Goal: Task Accomplishment & Management: Use online tool/utility

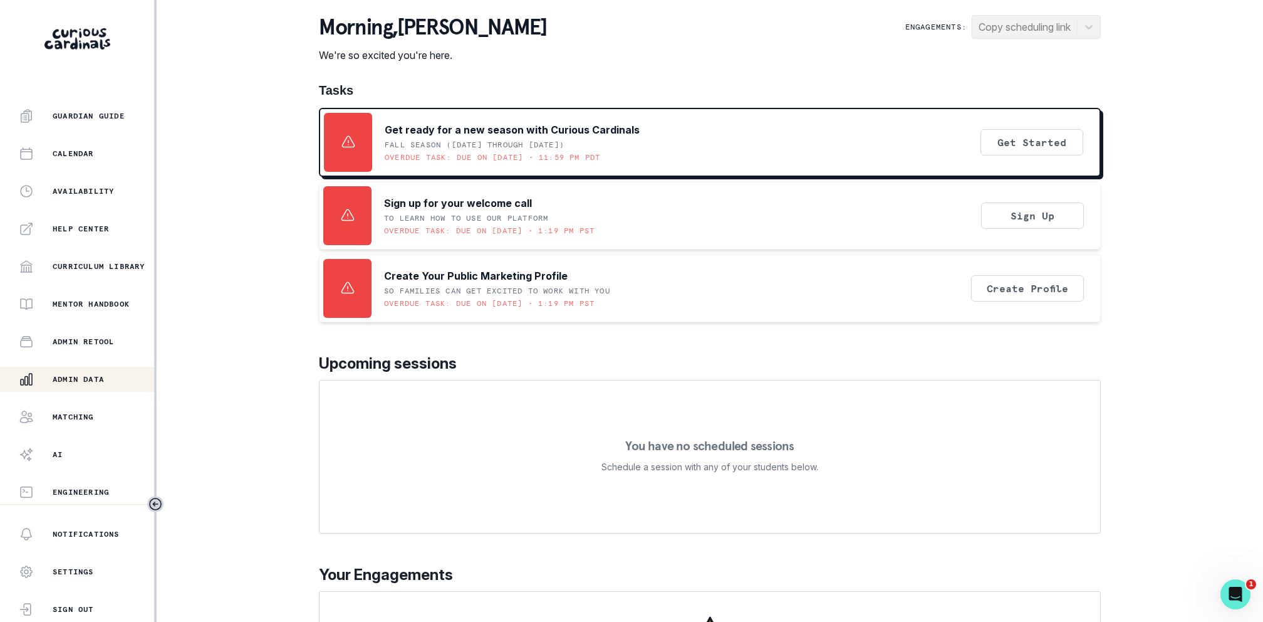
click at [95, 375] on p "Admin Data" at bounding box center [78, 379] width 51 height 10
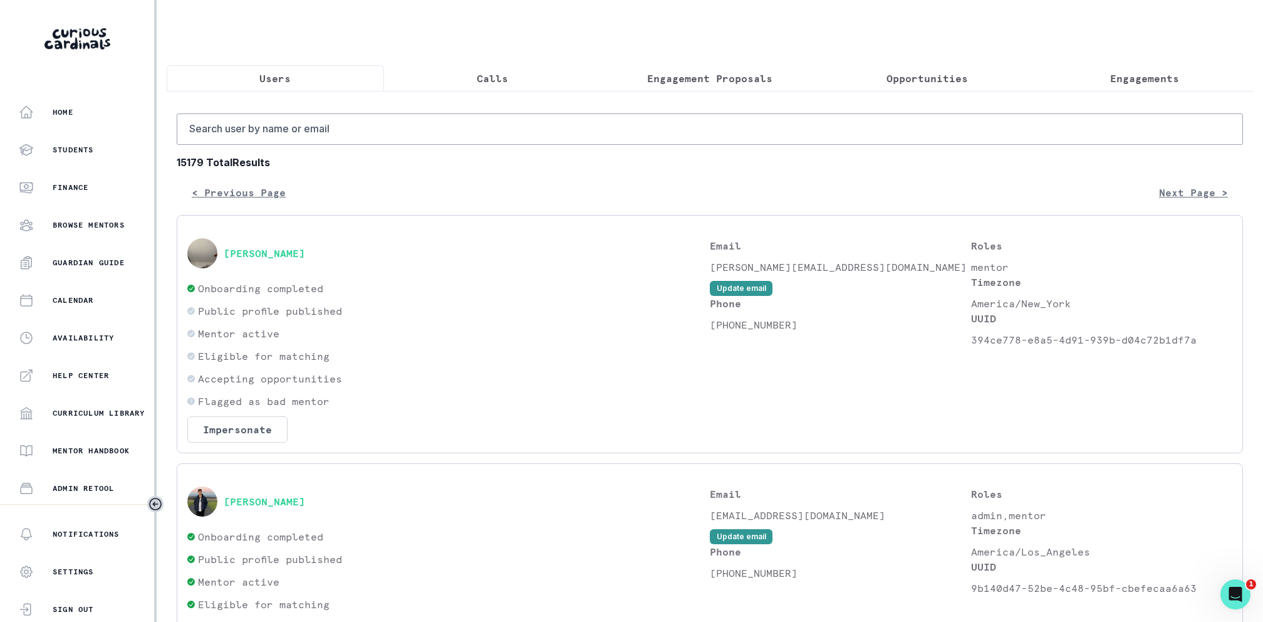
click at [740, 78] on p "Engagement Proposals" at bounding box center [709, 78] width 125 height 15
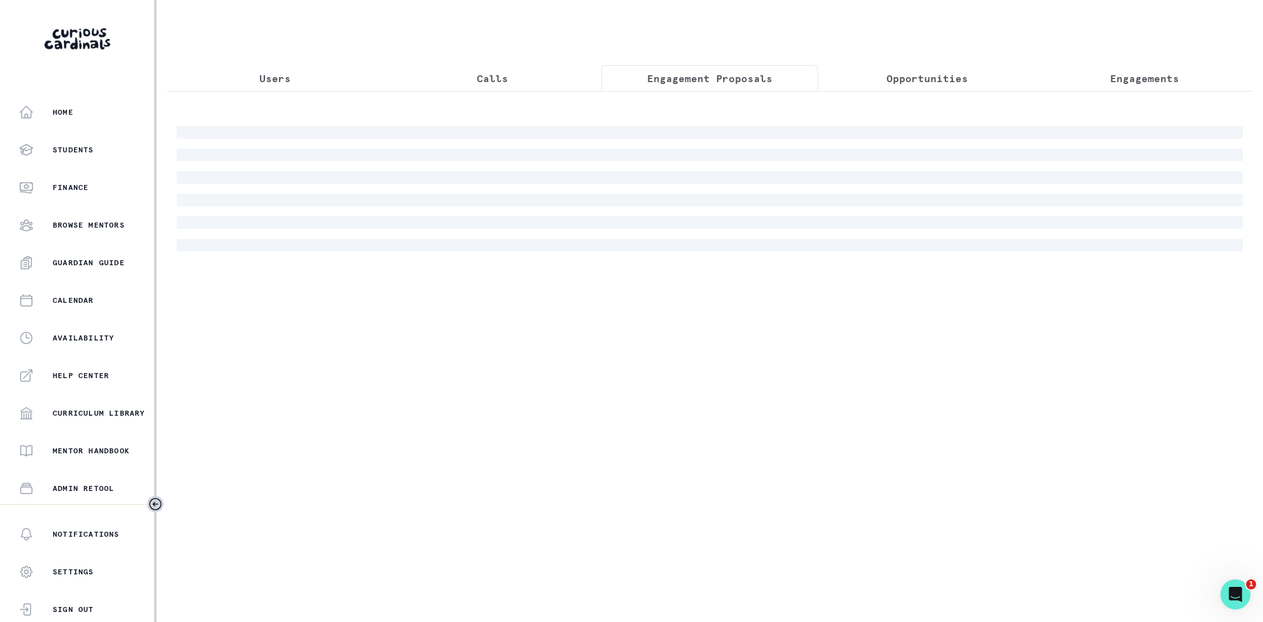
click at [704, 126] on div at bounding box center [710, 188] width 1066 height 125
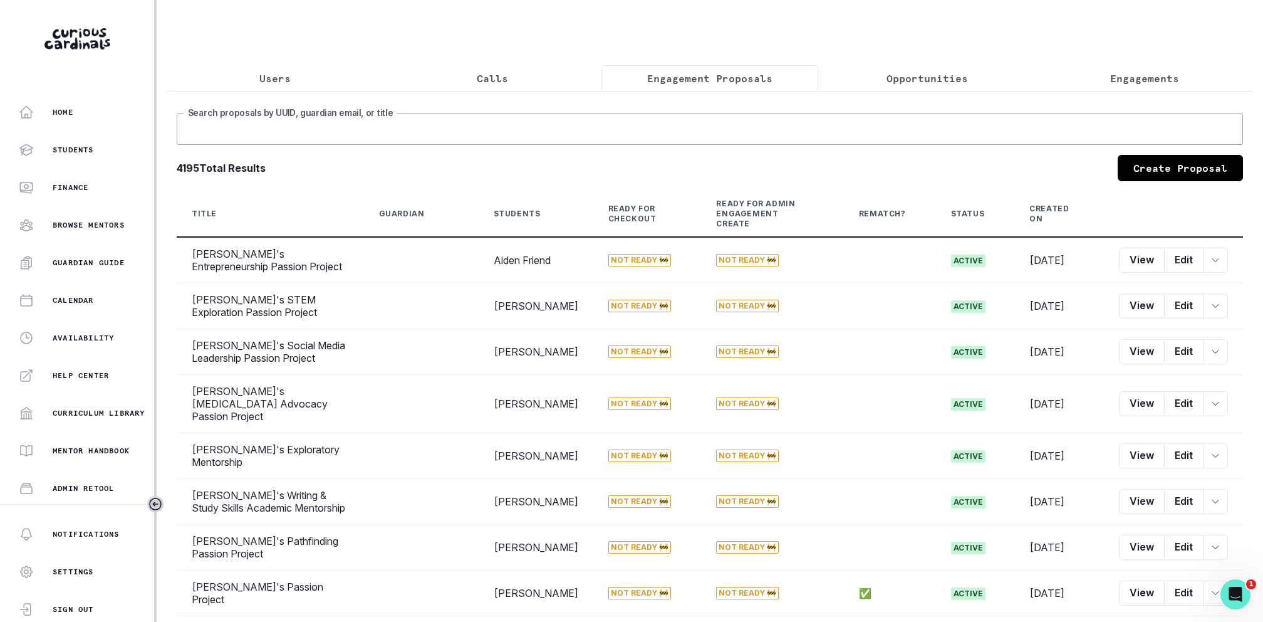
click at [704, 125] on input "Search proposals by UUID, guardian email, or title" at bounding box center [710, 128] width 1066 height 31
type input "[PERSON_NAME]"
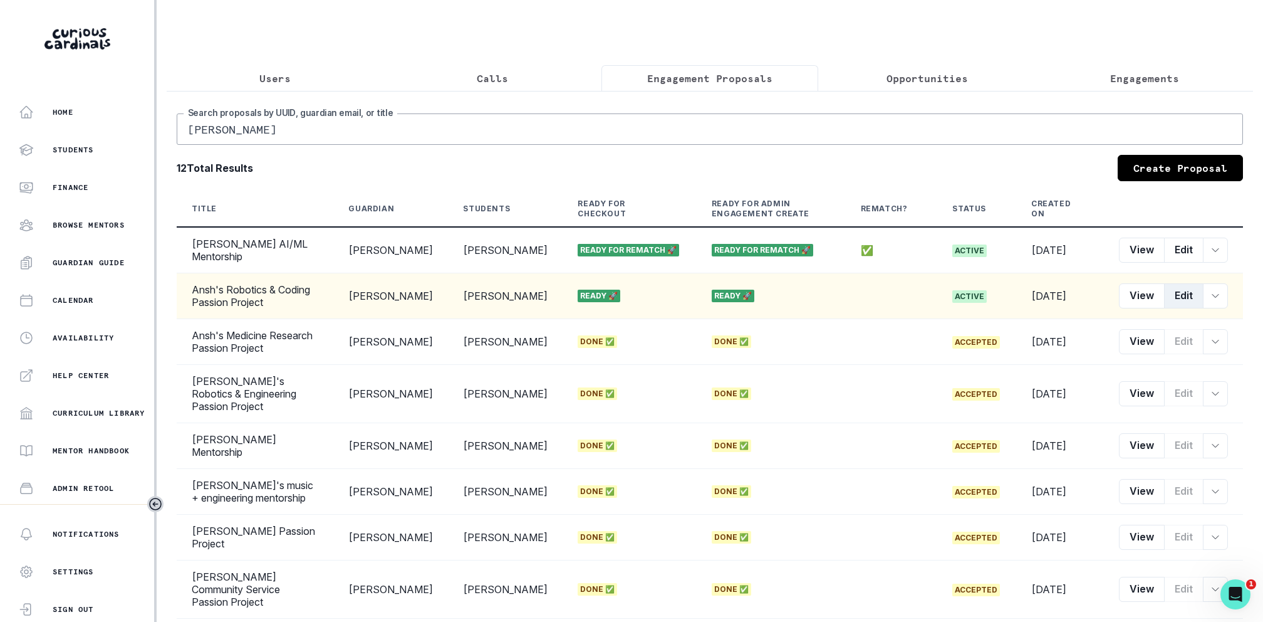
click at [1197, 305] on button "Edit" at bounding box center [1183, 295] width 39 height 25
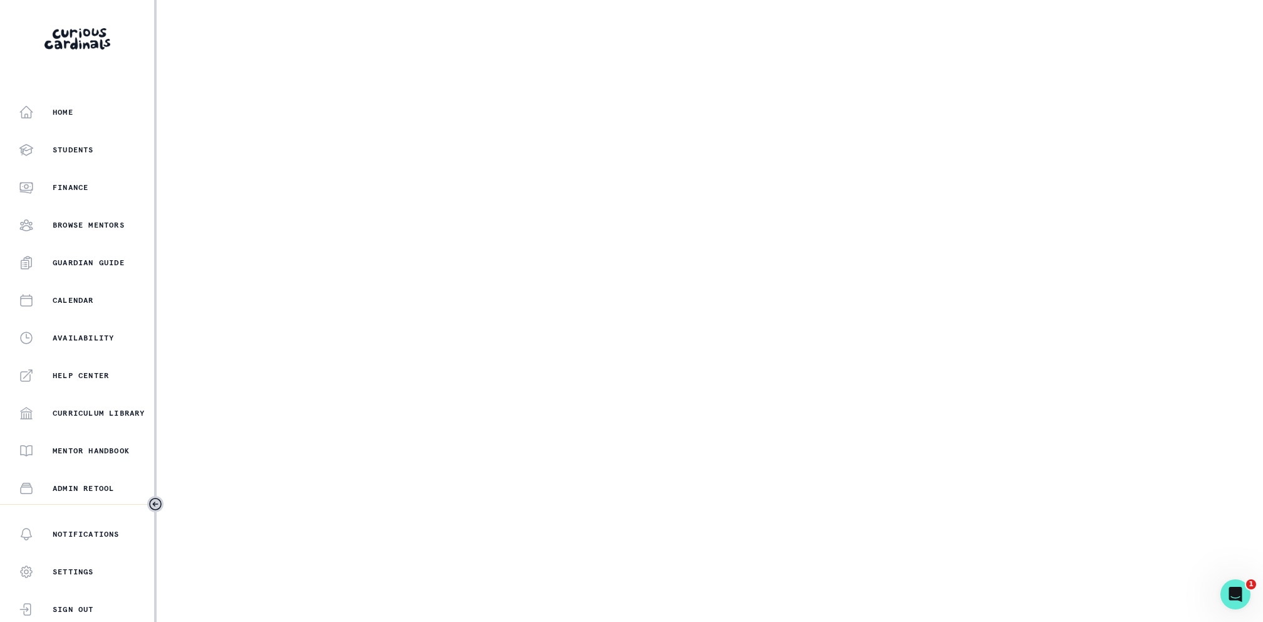
select select "2e0e0867-17d0-41a8-92b9-7b446b3bc83e"
select select "081c1729-1b6d-4ee4-bef9-d4d1315783fb"
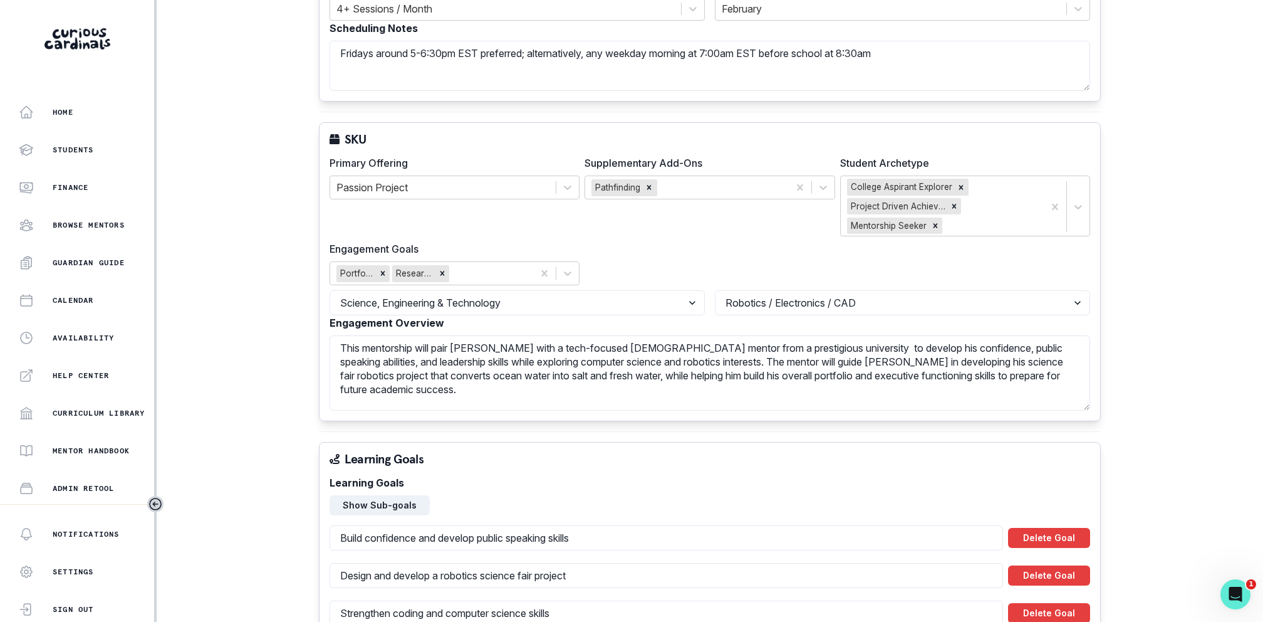
scroll to position [499, 0]
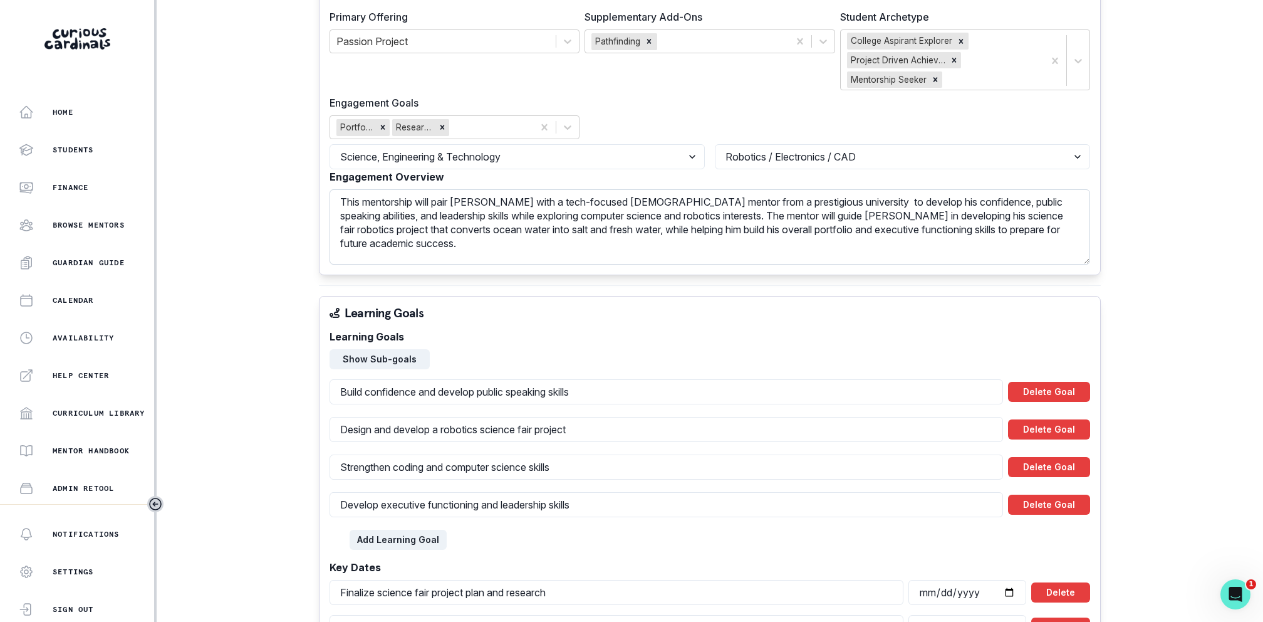
click at [571, 199] on textarea "This mentorship will pair [PERSON_NAME] with a tech-focused [DEMOGRAPHIC_DATA] …" at bounding box center [710, 226] width 761 height 75
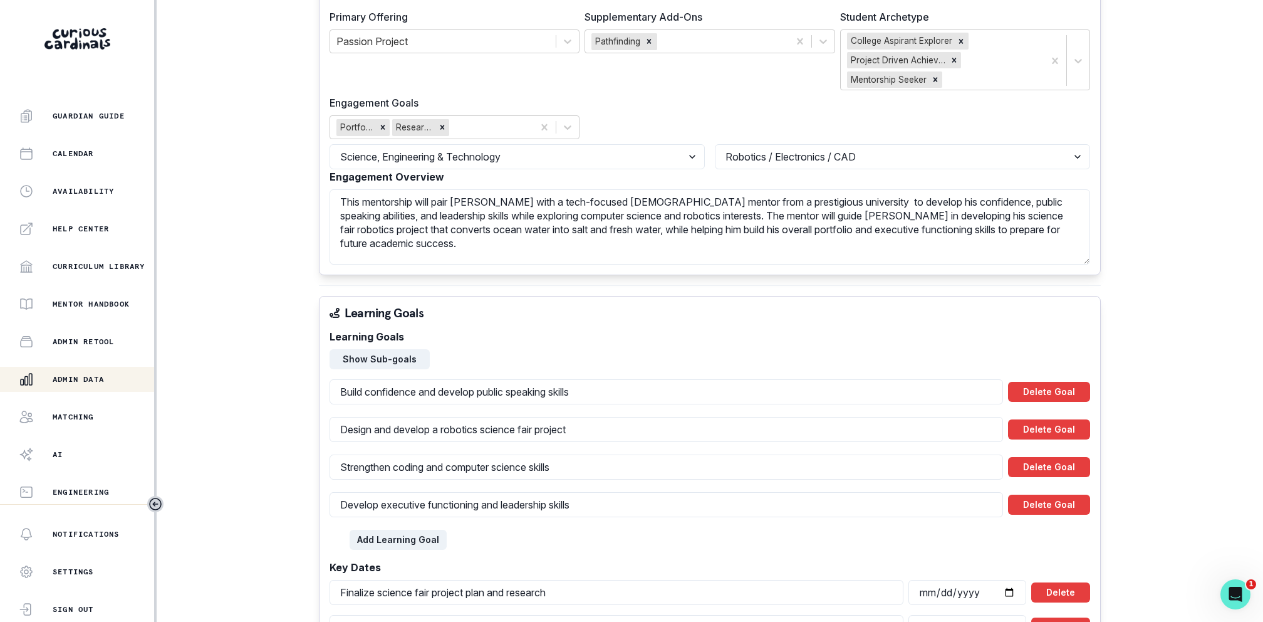
click at [86, 380] on p "Admin Data" at bounding box center [78, 379] width 51 height 10
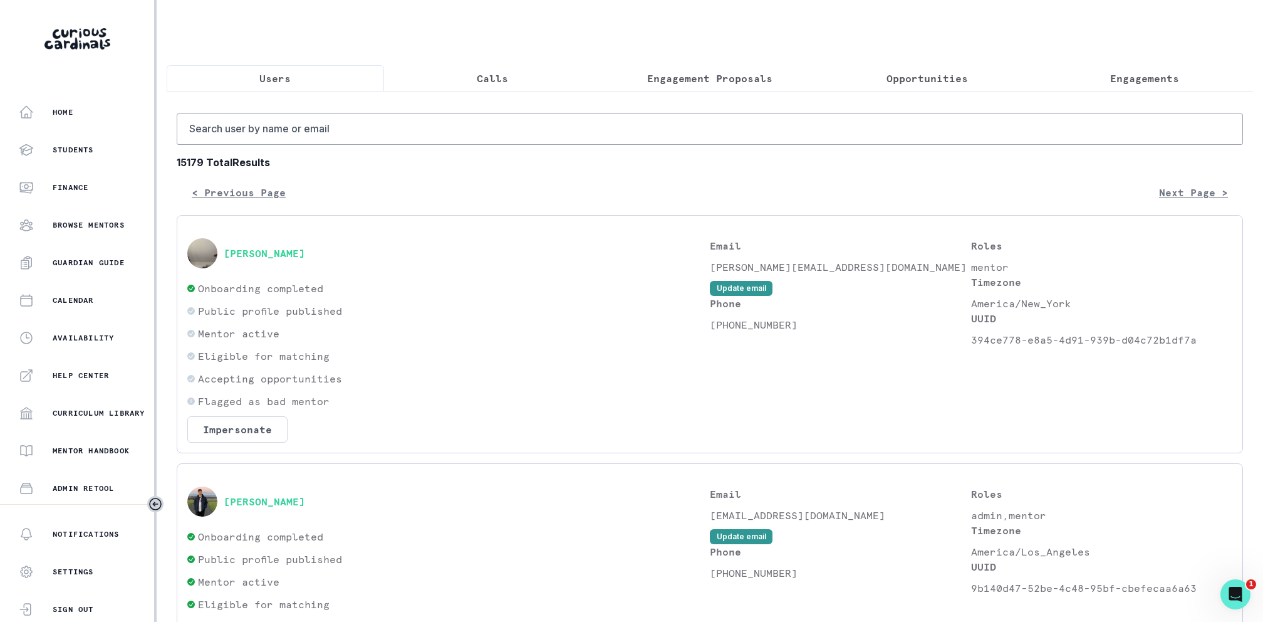
click at [707, 72] on p "Engagement Proposals" at bounding box center [709, 78] width 125 height 15
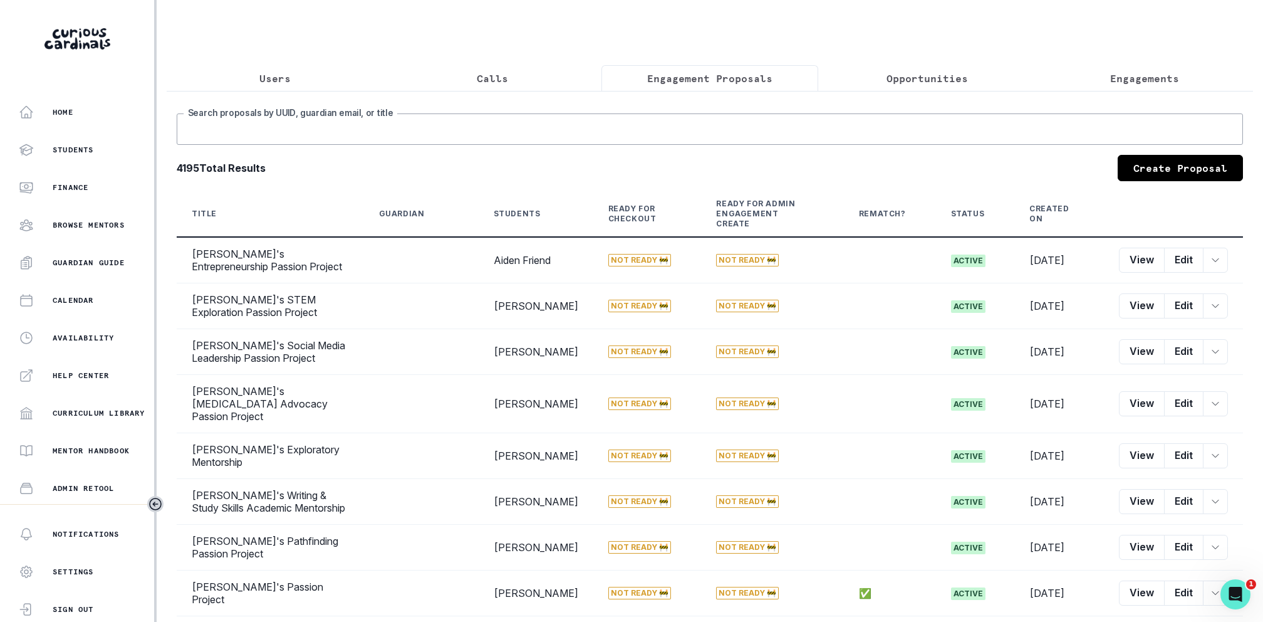
click at [694, 118] on input "Search proposals by UUID, guardian email, or title" at bounding box center [710, 128] width 1066 height 31
type input "[PERSON_NAME]"
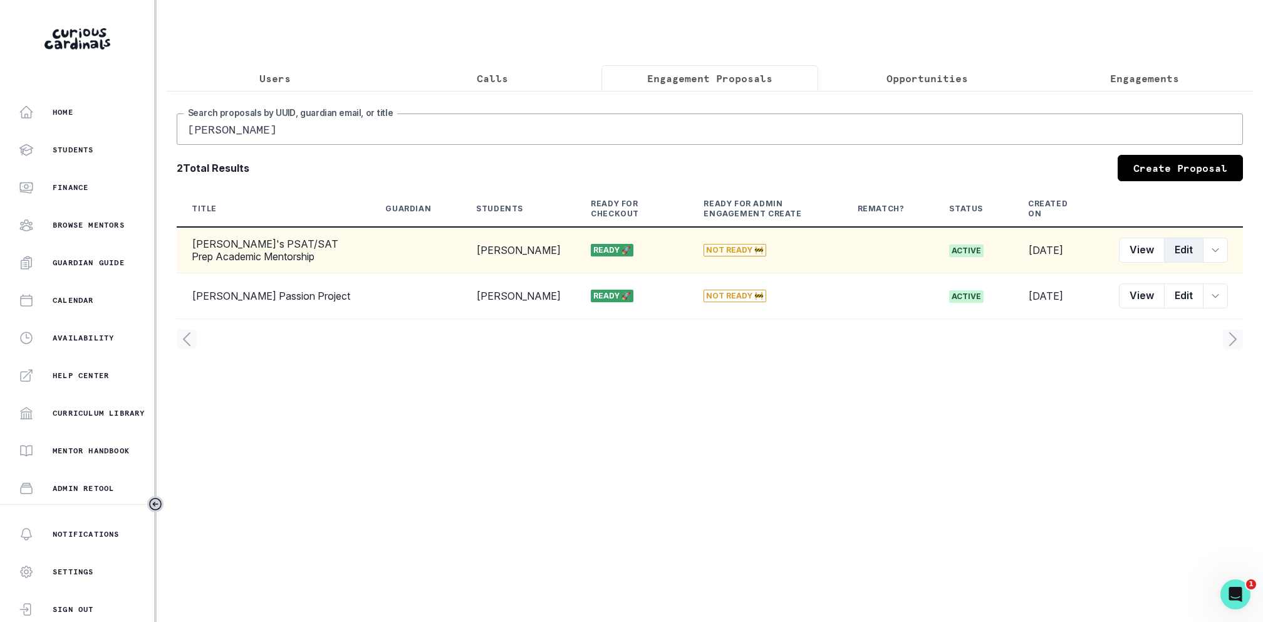
click at [1175, 248] on button "Edit" at bounding box center [1183, 249] width 39 height 25
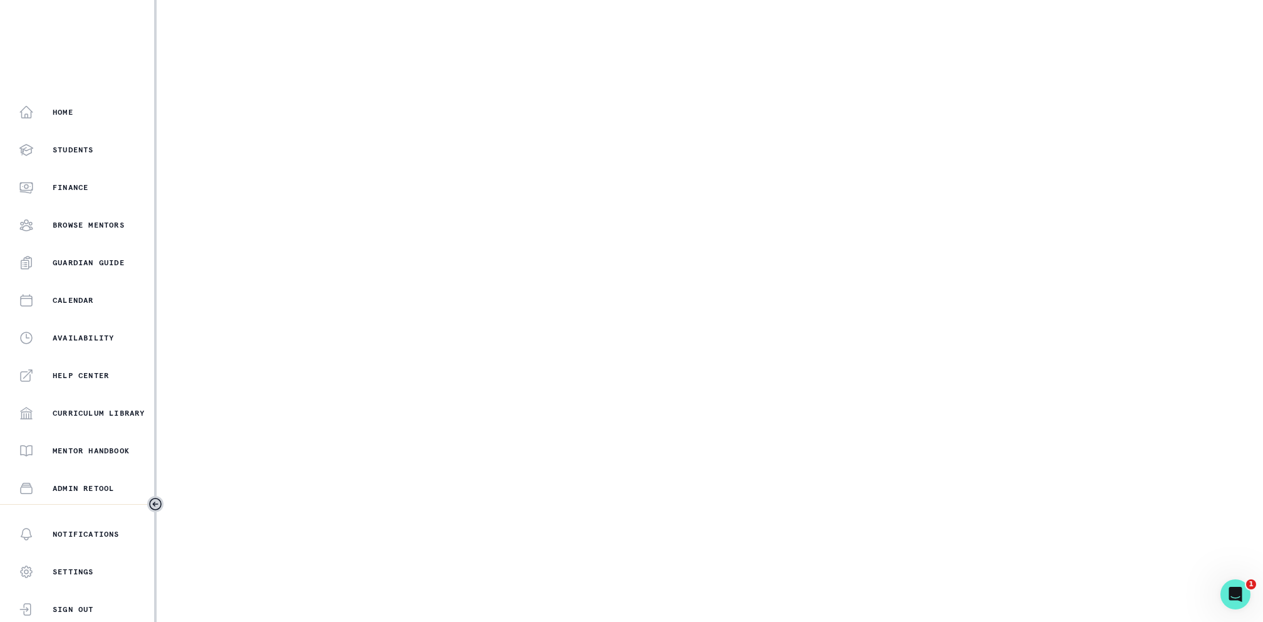
select select "6267cc0b-1467-404d-8526-2734dc3f89d1"
select select "161b8371-7959-4e0b-a08a-4737af41032e"
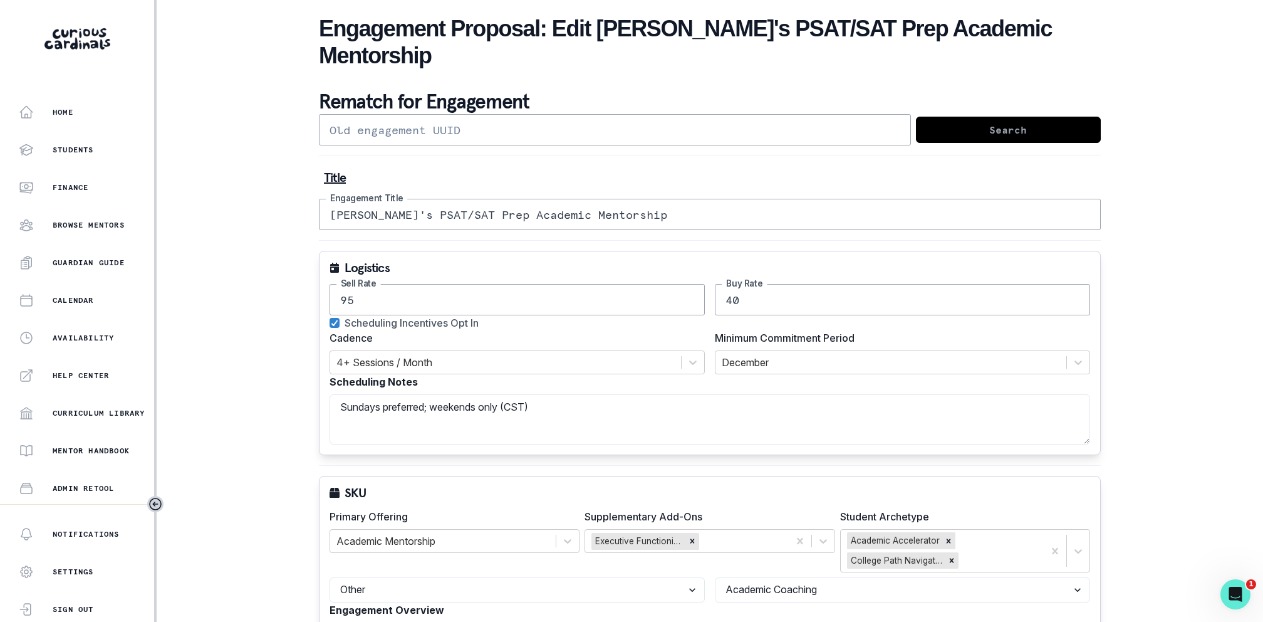
scroll to position [415, 0]
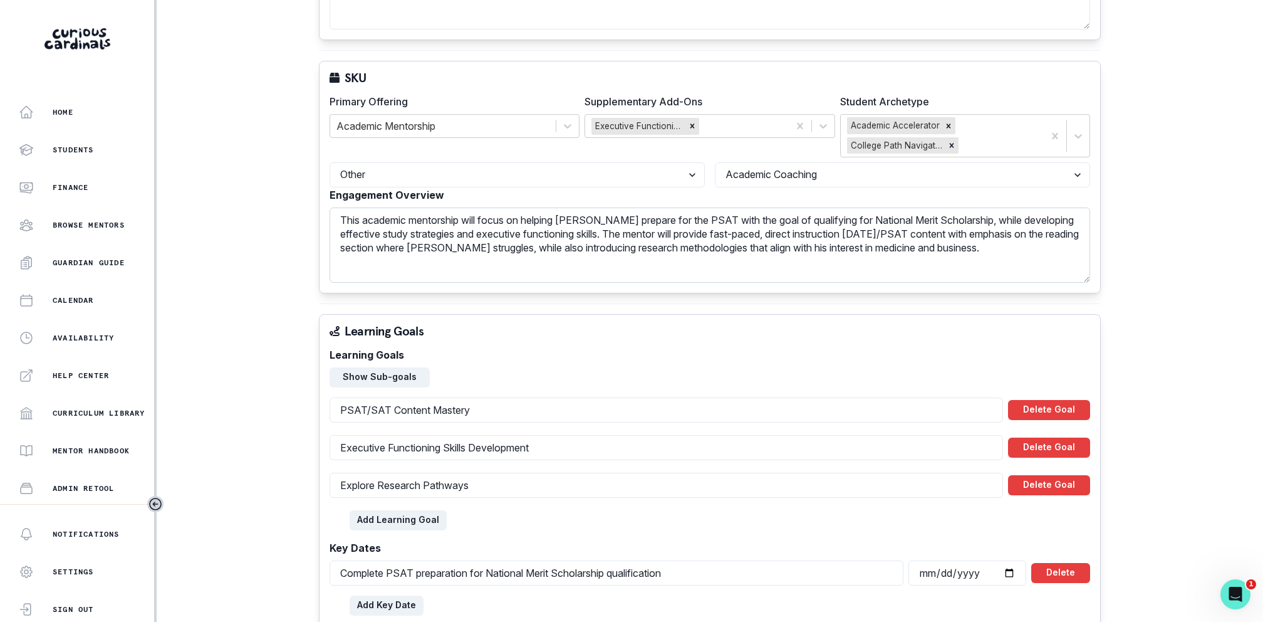
click at [539, 209] on textarea "This academic mentorship will focus on helping [PERSON_NAME] prepare for the PS…" at bounding box center [710, 244] width 761 height 75
